Goal: Navigation & Orientation: Go to known website

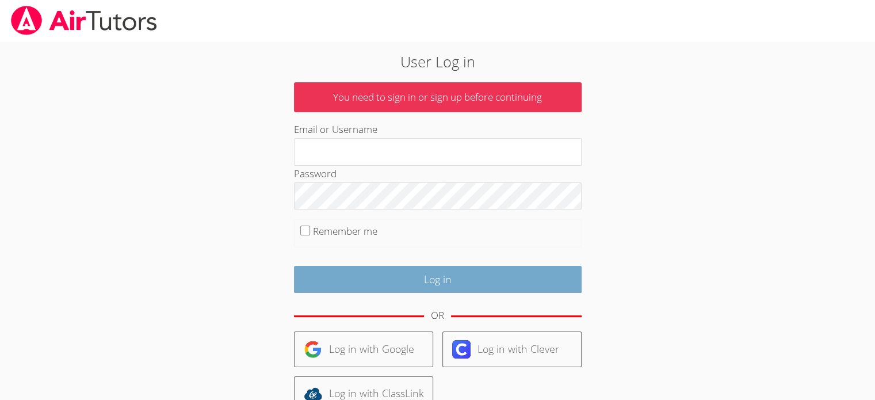
type input "[EMAIL_ADDRESS][DOMAIN_NAME]"
click at [445, 277] on input "Log in" at bounding box center [438, 279] width 288 height 27
